Goal: Information Seeking & Learning: Learn about a topic

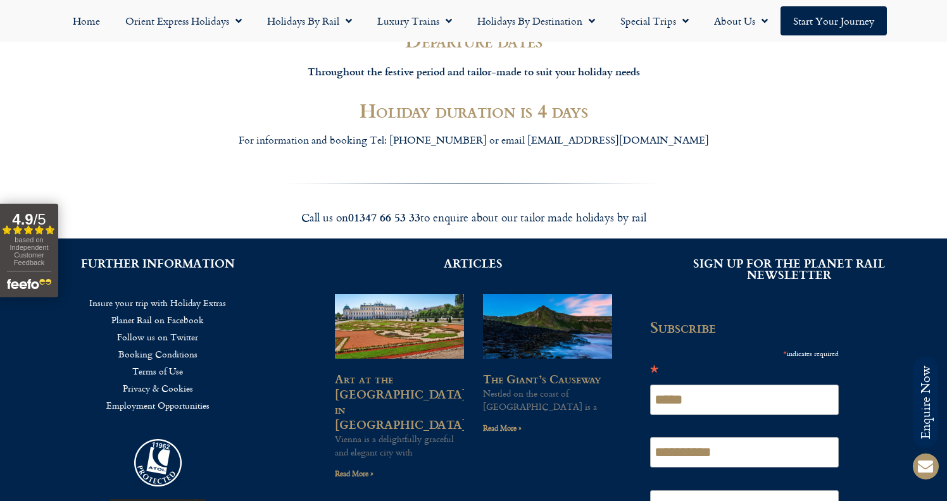
scroll to position [2353, 0]
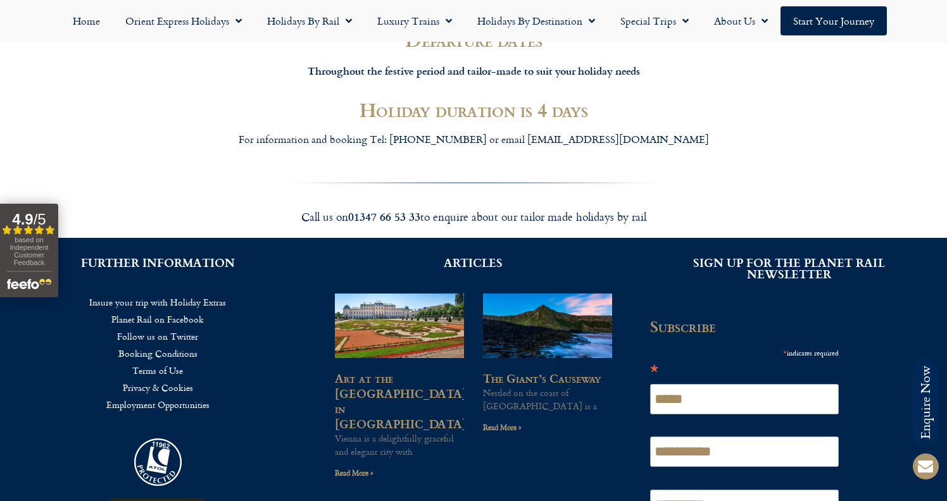
click at [213, 125] on div "For information and booking Tel: [PHONE_NUMBER] or email [EMAIL_ADDRESS][DOMAIN…" at bounding box center [473, 143] width 709 height 36
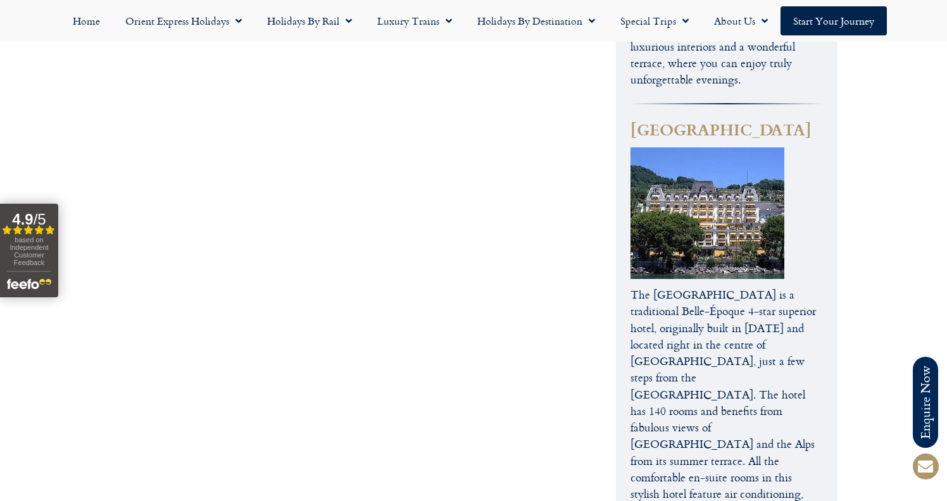
scroll to position [4514, 0]
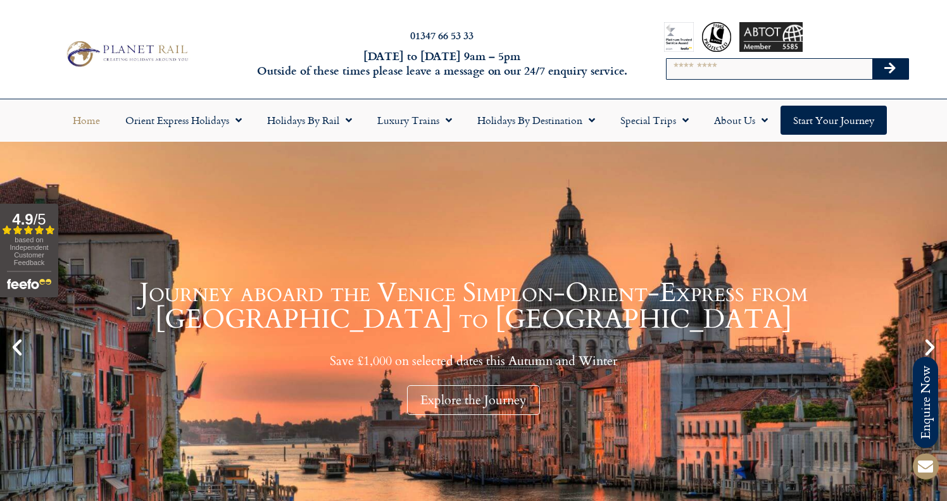
click at [924, 339] on icon "Next slide" at bounding box center [930, 348] width 22 height 22
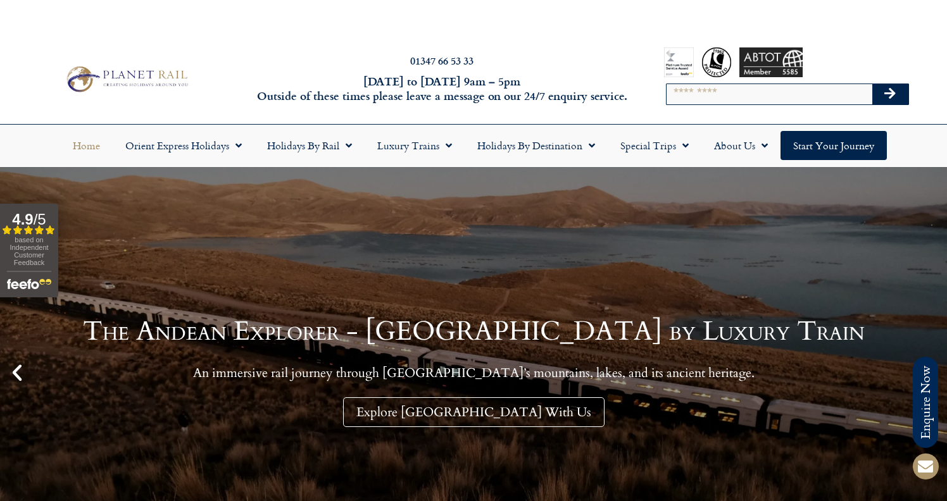
click at [919, 362] on icon "Next slide" at bounding box center [930, 373] width 22 height 22
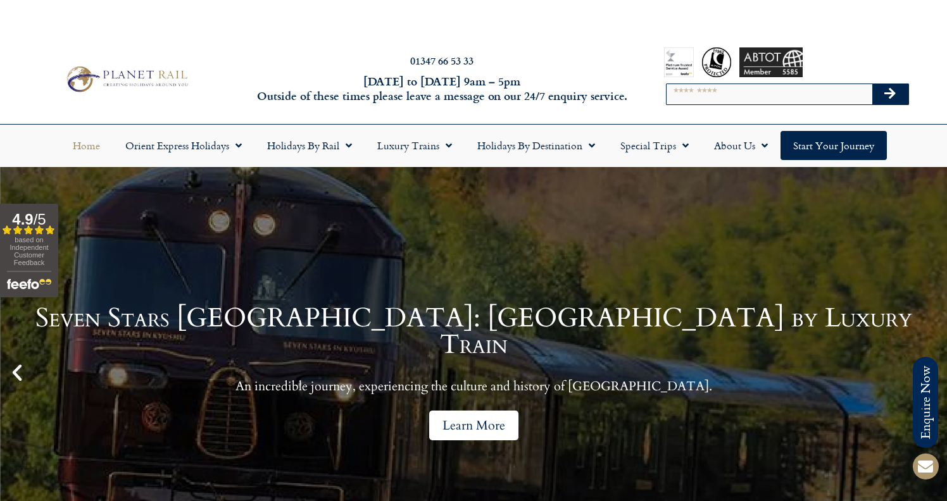
click at [478, 411] on link "Learn More" at bounding box center [473, 426] width 89 height 30
click at [461, 411] on link "Learn More" at bounding box center [473, 426] width 89 height 30
click at [455, 370] on div "Seven Stars [GEOGRAPHIC_DATA]: [GEOGRAPHIC_DATA] by Luxury Train An incredible …" at bounding box center [473, 372] width 883 height 135
click at [458, 411] on link "Learn More" at bounding box center [473, 426] width 89 height 30
